Goal: Task Accomplishment & Management: Manage account settings

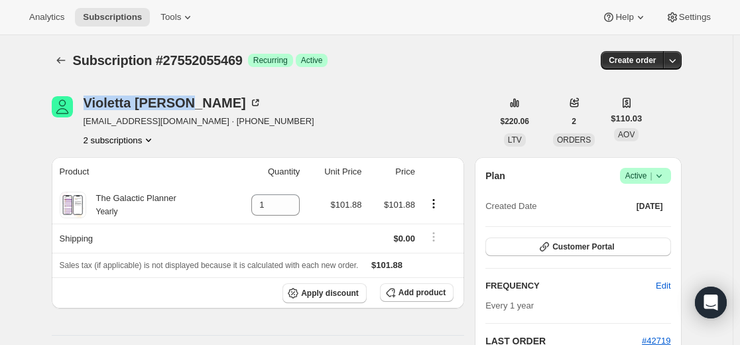
click at [63, 60] on icon "Subscriptions" at bounding box center [60, 60] width 13 height 13
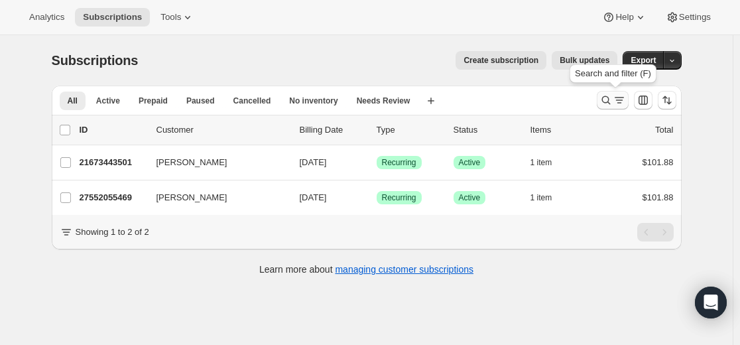
click at [603, 99] on icon "Search and filter results" at bounding box center [606, 100] width 13 height 13
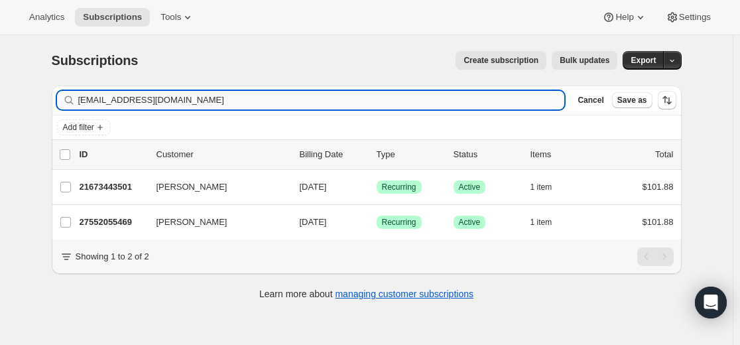
click at [443, 98] on input "[EMAIL_ADDRESS][DOMAIN_NAME]" at bounding box center [321, 100] width 487 height 19
type input "[EMAIL_ADDRESS][DOMAIN_NAME]"
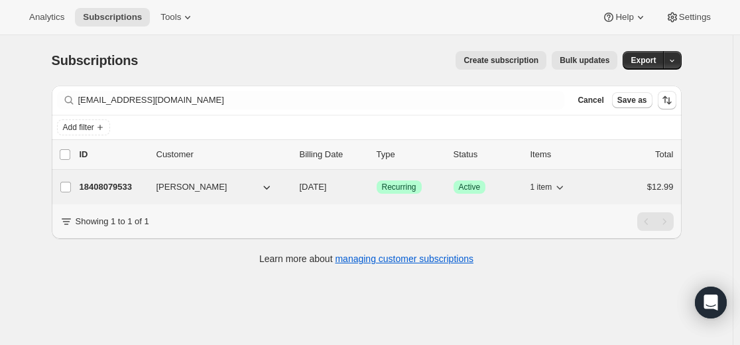
click at [119, 184] on p "18408079533" at bounding box center [113, 186] width 66 height 13
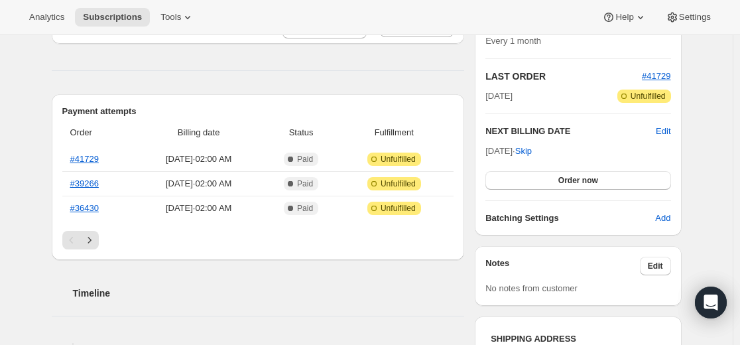
scroll to position [265, 0]
